Goal: Task Accomplishment & Management: Use online tool/utility

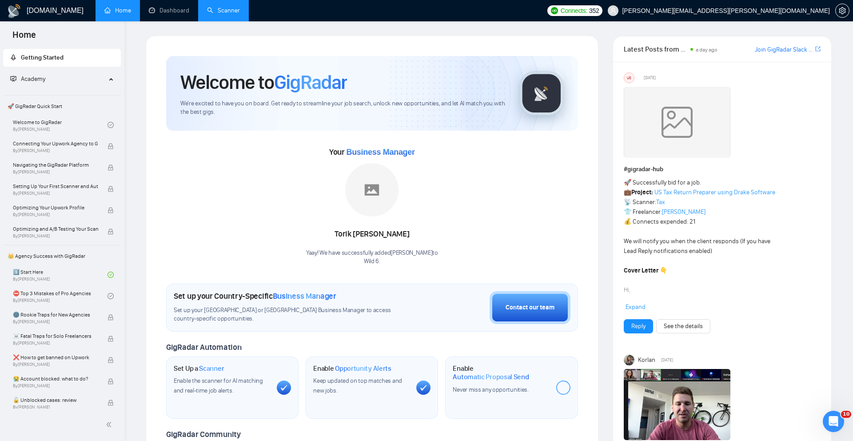
click at [218, 10] on link "Scanner" at bounding box center [223, 11] width 33 height 8
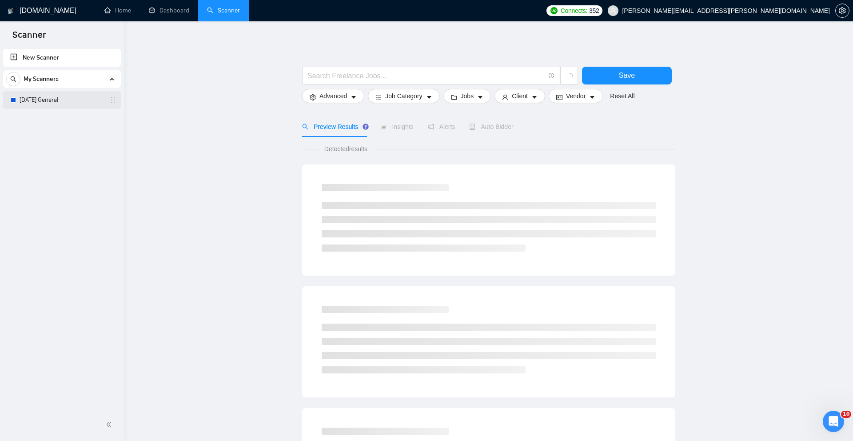
click at [77, 101] on link "[DATE] General" at bounding box center [62, 100] width 84 height 18
